Goal: Information Seeking & Learning: Check status

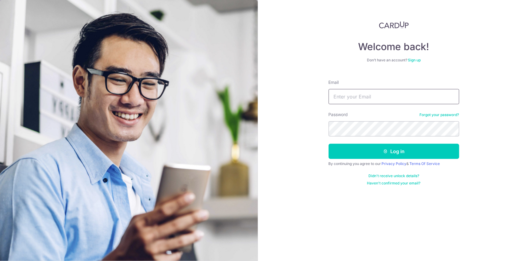
click at [371, 96] on input "Email" at bounding box center [394, 96] width 131 height 15
paste input "[EMAIL_ADDRESS][DOMAIN_NAME]"
type input "[EMAIL_ADDRESS][DOMAIN_NAME]"
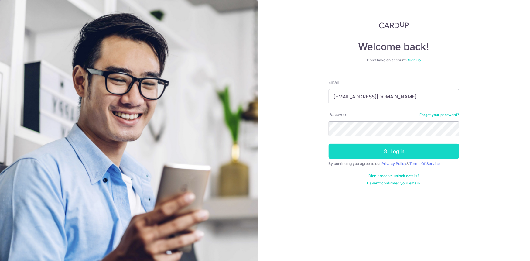
click at [353, 152] on button "Log in" at bounding box center [394, 151] width 131 height 15
click at [339, 152] on button "Log in" at bounding box center [394, 151] width 131 height 15
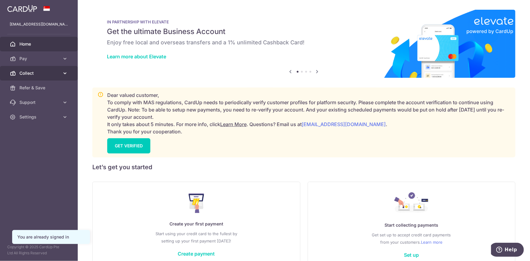
click at [47, 73] on span "Collect" at bounding box center [39, 73] width 40 height 6
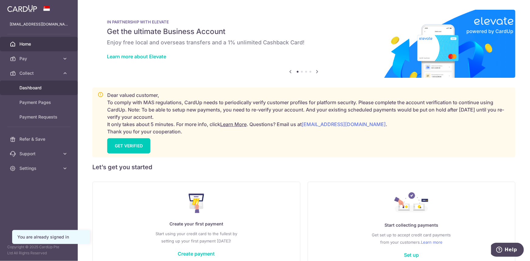
click at [48, 86] on span "Dashboard" at bounding box center [39, 88] width 40 height 6
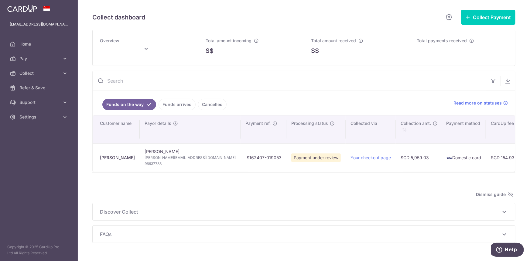
click at [136, 80] on input "text" at bounding box center [290, 80] width 394 height 19
click at [147, 50] on icon at bounding box center [146, 48] width 7 height 7
click at [95, 64] on link "Prev" at bounding box center [92, 65] width 7 height 7
click at [168, 66] on link "Next" at bounding box center [167, 65] width 7 height 7
click at [167, 82] on button "Done" at bounding box center [170, 82] width 16 height 8
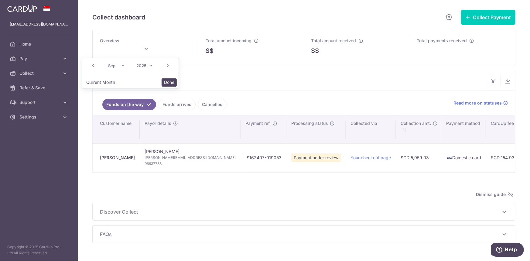
type input "September 2025"
click at [426, 78] on input "text" at bounding box center [290, 80] width 394 height 19
click at [264, 83] on input "text" at bounding box center [290, 80] width 394 height 19
click at [179, 106] on link "Funds arrived" at bounding box center [177, 105] width 37 height 12
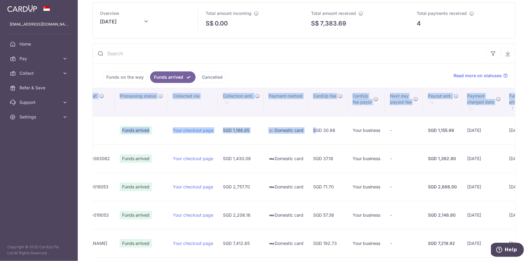
scroll to position [0, 261]
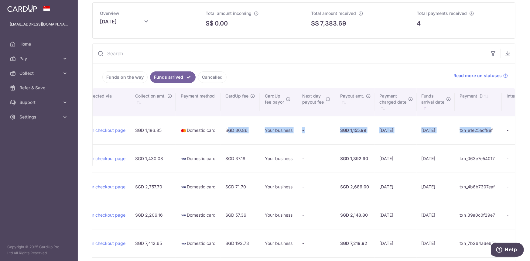
drag, startPoint x: 459, startPoint y: 129, endPoint x: 461, endPoint y: 139, distance: 9.4
click at [461, 139] on tr "Yung Keong Teo Yung Keong Teo jamesteo787@gmail.com 81189365 RS2407 Funds arriv…" at bounding box center [188, 130] width 712 height 28
click at [209, 77] on link "Cancelled" at bounding box center [212, 77] width 29 height 12
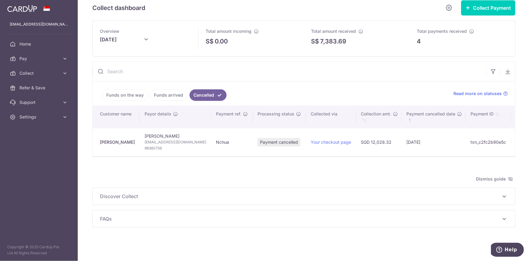
click at [166, 89] on link "Funds arrived" at bounding box center [168, 95] width 37 height 12
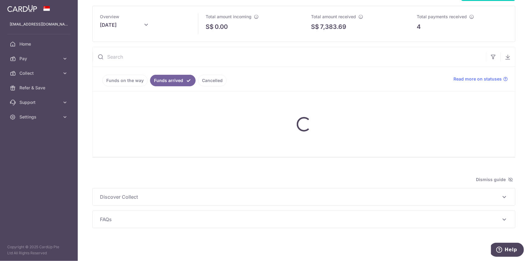
click at [199, 81] on link "Cancelled" at bounding box center [212, 81] width 29 height 12
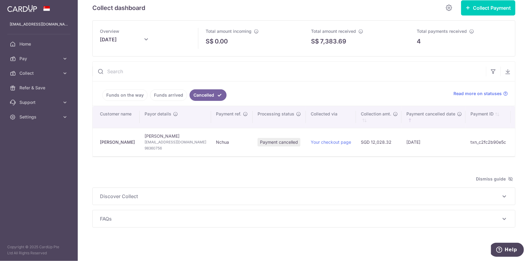
click at [170, 91] on link "Funds arrived" at bounding box center [168, 95] width 37 height 12
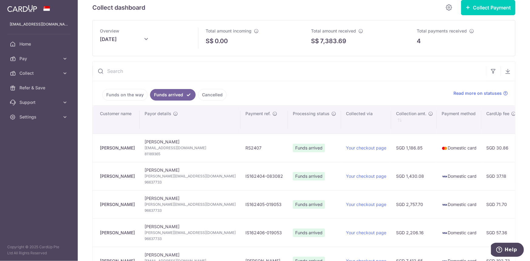
scroll to position [0, 0]
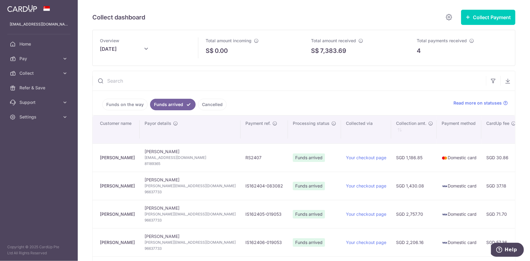
click at [158, 82] on input "text" at bounding box center [290, 80] width 394 height 19
paste input "CPV20250819"
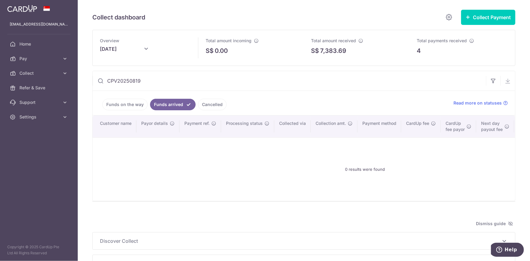
click at [129, 106] on link "Funds on the way" at bounding box center [124, 105] width 45 height 12
click at [186, 83] on input "CPV20250819" at bounding box center [290, 80] width 394 height 19
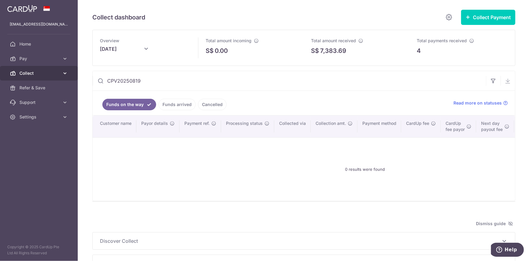
drag, startPoint x: 173, startPoint y: 82, endPoint x: 0, endPoint y: 67, distance: 173.3
click at [0, 67] on main "account@artemis.com.sg Home Pay Payments Recipients Invoices Cards Collect Dash…" at bounding box center [265, 130] width 530 height 261
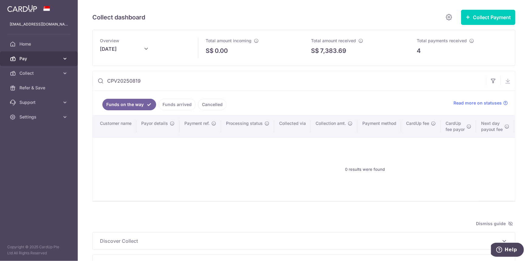
paste input "680.16"
type input "680.16"
click at [180, 103] on link "Funds arrived" at bounding box center [177, 105] width 37 height 12
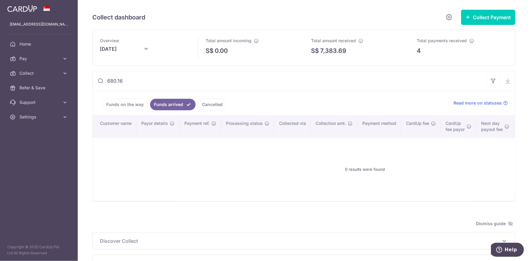
click at [216, 103] on link "Cancelled" at bounding box center [212, 105] width 29 height 12
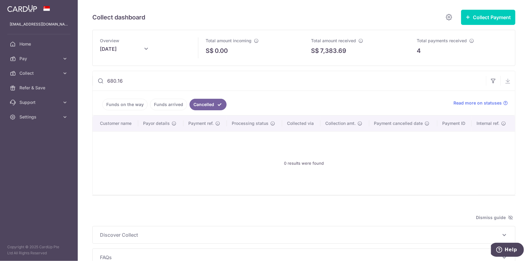
click at [125, 50] on input "September 2025" at bounding box center [130, 50] width 61 height 15
click at [92, 67] on link "Prev" at bounding box center [92, 65] width 7 height 7
click at [168, 83] on button "Done" at bounding box center [170, 82] width 16 height 8
type input "August 2025"
click at [376, 44] on div "Total amount received S$ 7,383.69" at bounding box center [357, 46] width 91 height 18
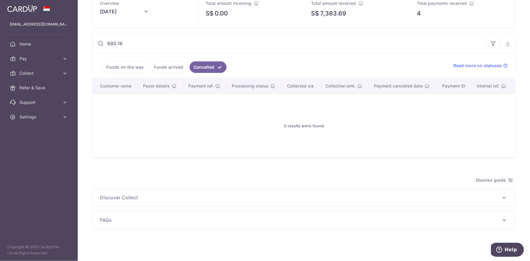
scroll to position [10, 0]
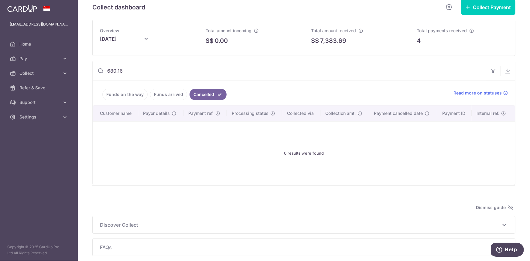
click at [381, 212] on div "Overview August 2025 Total amount incoming S$ 0.00 Total amount received S$ 7,3…" at bounding box center [303, 138] width 423 height 236
click at [368, 198] on div "Overview August 2025 Total amount incoming S$ 0.00 Total amount received S$ 7,3…" at bounding box center [303, 138] width 423 height 236
click at [368, 196] on div "Overview August 2025 Total amount incoming S$ 0.00 Total amount received S$ 7,3…" at bounding box center [303, 138] width 423 height 236
drag, startPoint x: 369, startPoint y: 186, endPoint x: 340, endPoint y: 146, distance: 49.5
click at [359, 166] on div "Overview August 2025 Total amount incoming S$ 0.00 Total amount received S$ 7,3…" at bounding box center [303, 138] width 423 height 236
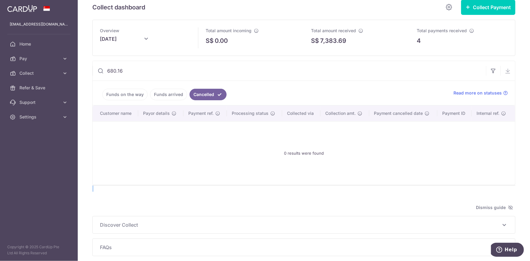
click at [340, 146] on div "0 results were found" at bounding box center [304, 152] width 408 height 53
drag, startPoint x: 340, startPoint y: 145, endPoint x: 250, endPoint y: 130, distance: 90.2
click at [339, 145] on div "0 results were found" at bounding box center [304, 152] width 408 height 53
drag, startPoint x: 134, startPoint y: 68, endPoint x: 0, endPoint y: 58, distance: 134.7
click at [0, 58] on main "account@artemis.com.sg Home Pay Payments Recipients Invoices Cards Collect Dash…" at bounding box center [265, 130] width 530 height 261
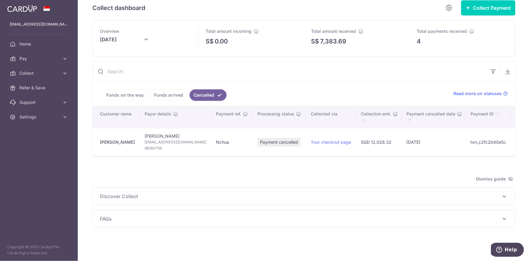
scroll to position [0, 25]
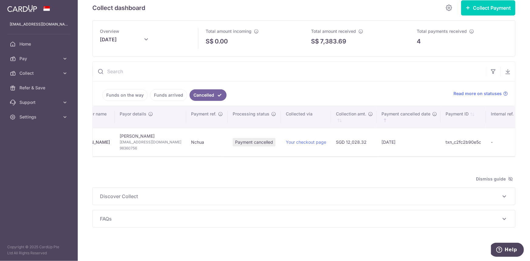
click at [131, 96] on link "Funds on the way" at bounding box center [124, 95] width 45 height 12
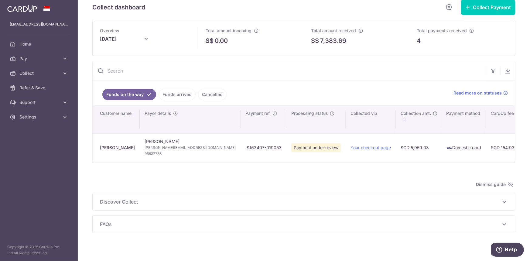
click at [178, 93] on link "Funds arrived" at bounding box center [177, 95] width 37 height 12
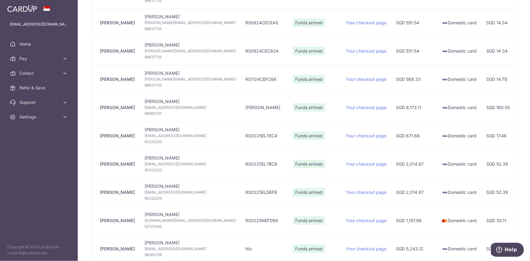
scroll to position [0, 0]
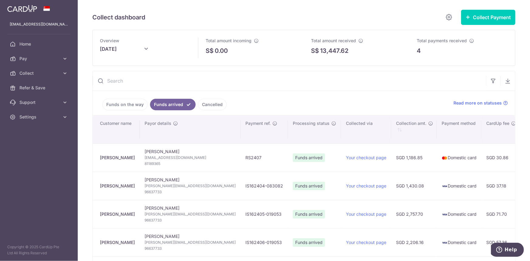
click at [170, 81] on input "text" at bounding box center [290, 80] width 394 height 19
click at [269, 93] on ul "Funds on the way Funds arrived Cancelled" at bounding box center [270, 103] width 354 height 24
drag, startPoint x: 126, startPoint y: 82, endPoint x: 27, endPoint y: 77, distance: 99.0
click at [28, 77] on main "account@artemis.com.sg Home Pay Payments Recipients Invoices Cards Collect Dash…" at bounding box center [265, 130] width 530 height 261
paste input "20250819"
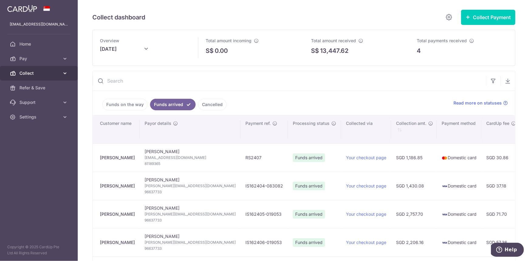
type input "20250819"
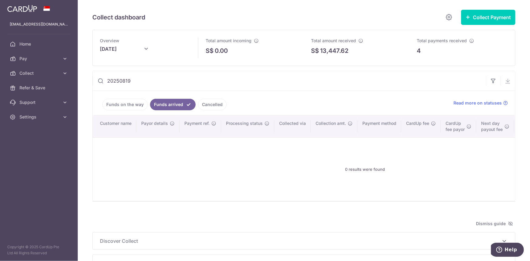
drag, startPoint x: 168, startPoint y: 82, endPoint x: 0, endPoint y: 65, distance: 169.2
click at [0, 65] on main "account@artemis.com.sg Home Pay Payments Recipients Invoices Cards Collect Dash…" at bounding box center [265, 130] width 530 height 261
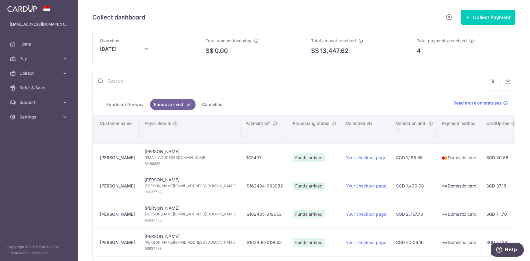
click at [157, 81] on input "text" at bounding box center [290, 80] width 394 height 19
paste input "CPV20250819"
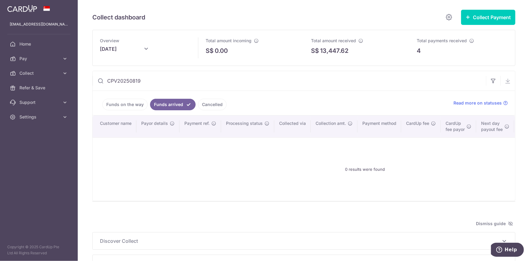
type input "CPV20250819"
click at [145, 49] on icon at bounding box center [146, 48] width 7 height 7
click at [188, 67] on link "Next" at bounding box center [185, 66] width 7 height 7
click at [169, 85] on button "Done" at bounding box center [170, 82] width 16 height 8
type input "September 2025"
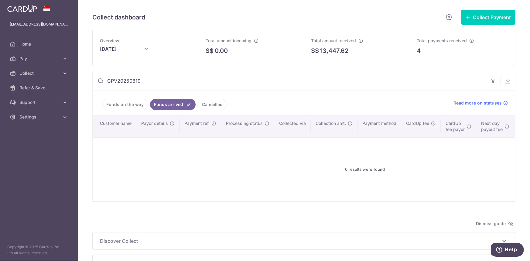
drag, startPoint x: 410, startPoint y: 176, endPoint x: 415, endPoint y: 177, distance: 4.9
click at [413, 178] on div "0 results were found" at bounding box center [365, 169] width 531 height 53
drag, startPoint x: 164, startPoint y: 78, endPoint x: 0, endPoint y: 31, distance: 170.8
click at [0, 31] on main "account@artemis.com.sg Home Pay Payments Recipients Invoices Cards Collect Dash…" at bounding box center [265, 130] width 530 height 261
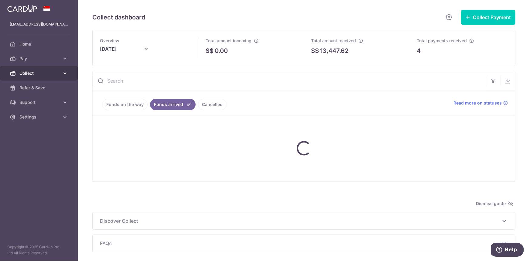
click at [27, 72] on span "Collect" at bounding box center [39, 73] width 40 height 6
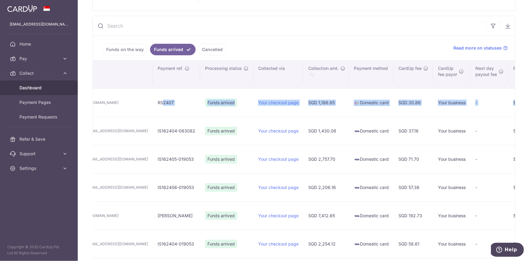
scroll to position [0, 261]
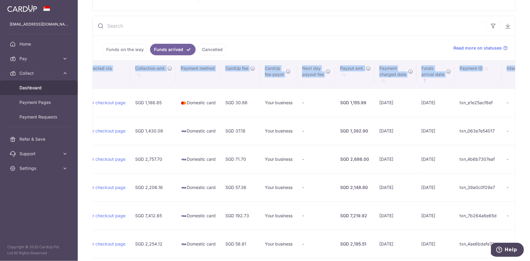
drag, startPoint x: 222, startPoint y: 101, endPoint x: 557, endPoint y: 112, distance: 335.7
click at [530, 112] on html "account@artemis.com.sg Home Pay Payments Recipients Invoices Cards Collect Dash…" at bounding box center [265, 130] width 530 height 261
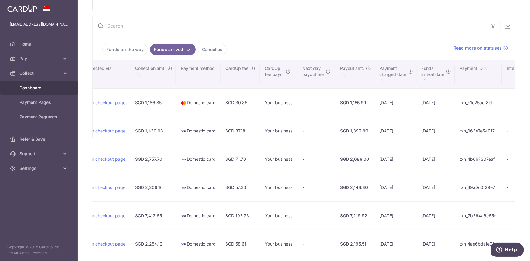
click at [420, 47] on ul "Funds on the way Funds arrived Cancelled" at bounding box center [270, 48] width 354 height 24
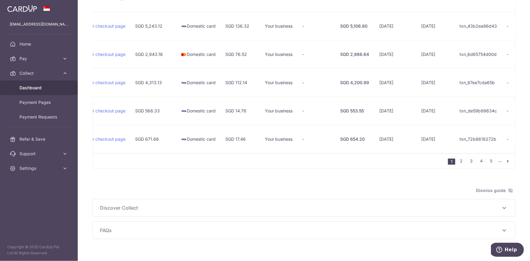
scroll to position [568, 0]
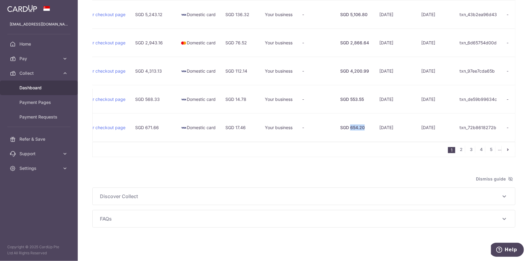
drag, startPoint x: 338, startPoint y: 138, endPoint x: 321, endPoint y: 139, distance: 16.7
click at [336, 139] on td "SGD 654.20" at bounding box center [355, 127] width 39 height 28
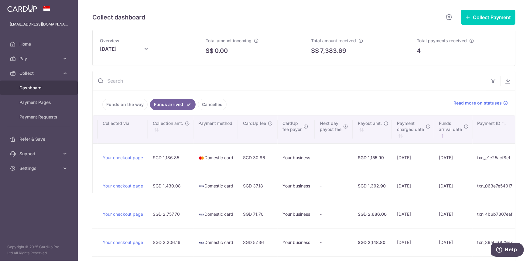
scroll to position [138, 0]
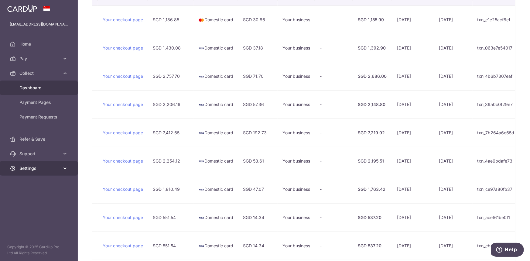
click at [26, 166] on span "Settings" at bounding box center [39, 168] width 40 height 6
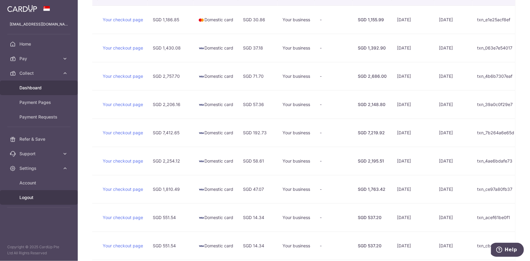
click at [30, 195] on span "Logout" at bounding box center [39, 198] width 40 height 6
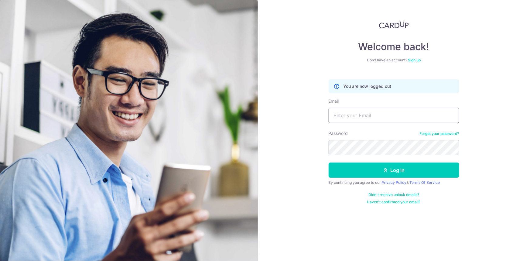
click at [371, 110] on input "Email" at bounding box center [394, 115] width 131 height 15
paste input "enquiry@diagnostiximaging.com"
type input "enquiry@diagnostiximaging.com"
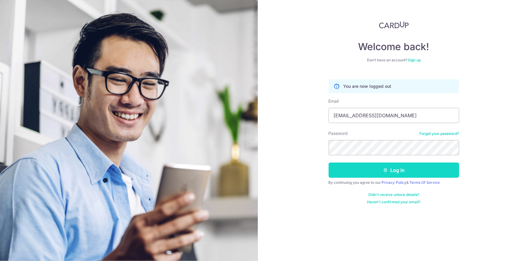
click at [353, 173] on button "Log in" at bounding box center [394, 170] width 131 height 15
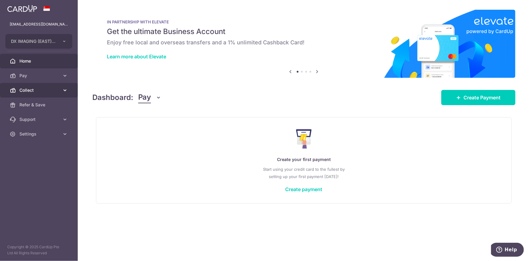
click at [39, 85] on link "Collect" at bounding box center [39, 90] width 78 height 15
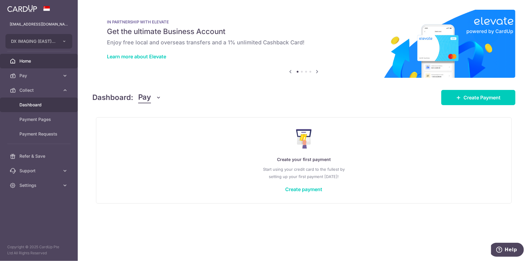
drag, startPoint x: 41, startPoint y: 100, endPoint x: 51, endPoint y: 100, distance: 10.6
click at [41, 100] on link "Dashboard" at bounding box center [39, 105] width 78 height 15
